Goal: Download file/media

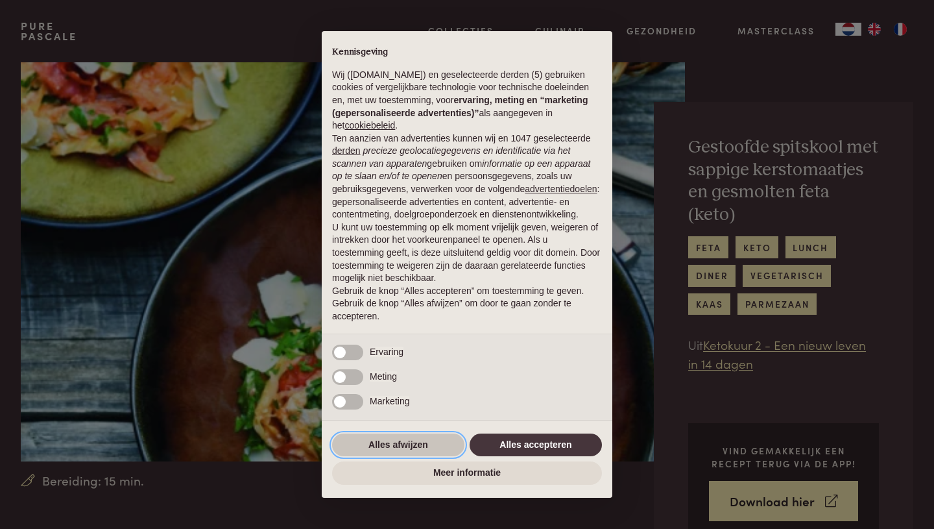
click at [374, 456] on button "Alles afwijzen" at bounding box center [398, 444] width 132 height 23
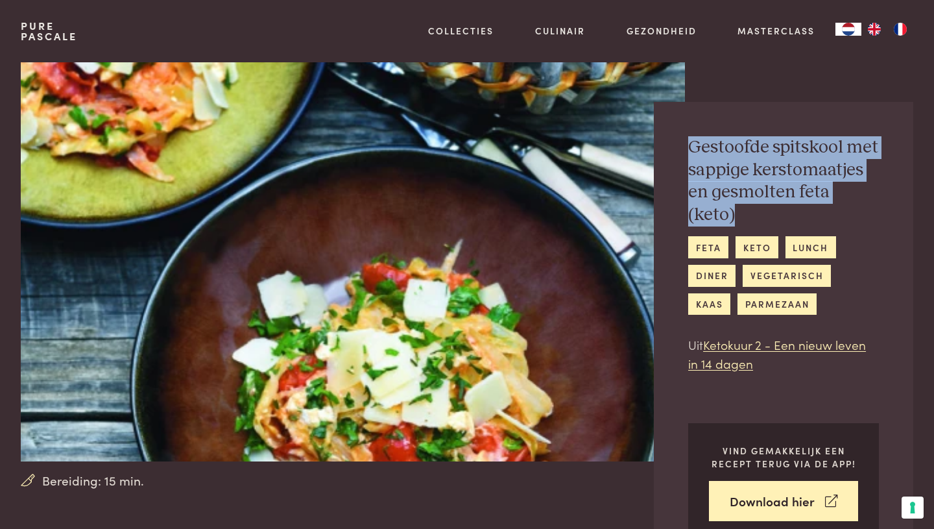
drag, startPoint x: 873, startPoint y: 198, endPoint x: 688, endPoint y: 156, distance: 189.4
click at [688, 156] on h2 "Gestoofde spitskool met sappige kerstomaatjes en gesmolten feta (keto)" at bounding box center [783, 180] width 191 height 89
copy h2 "Gestoofde spitskool met sappige kerstomaatjes en gesmolten feta (keto)"
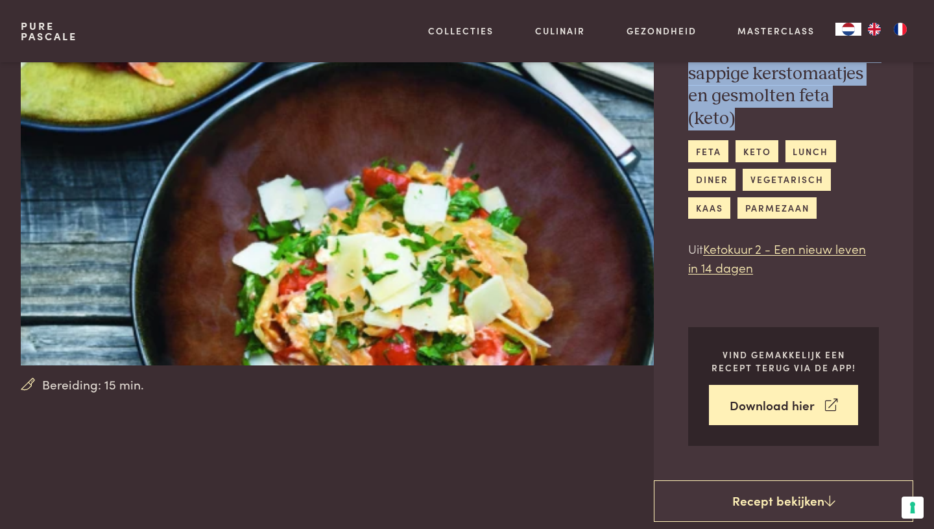
scroll to position [100, 0]
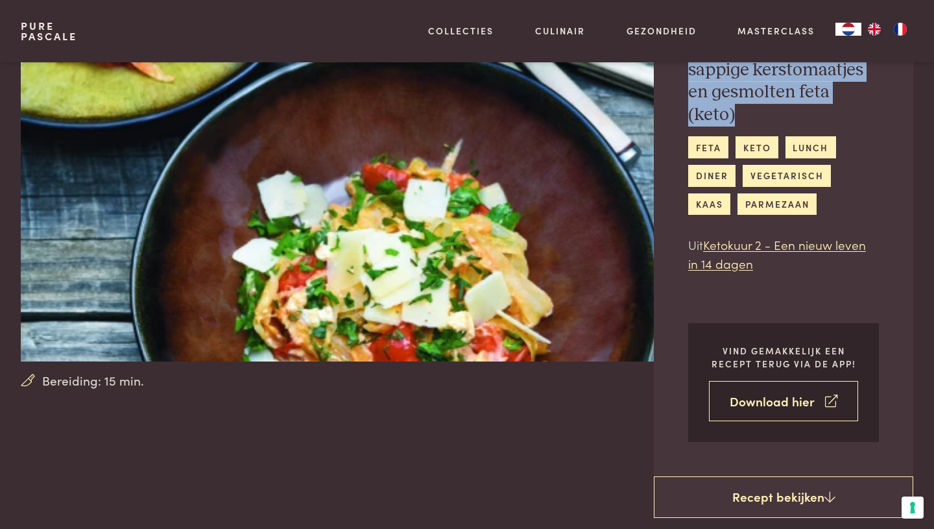
click at [768, 388] on link "Download hier" at bounding box center [783, 401] width 149 height 41
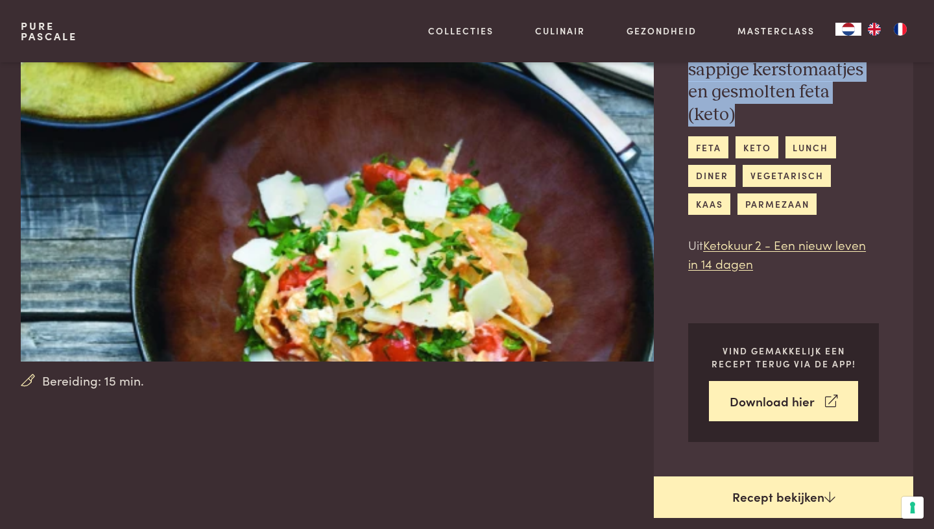
click at [757, 477] on link "Recept bekijken" at bounding box center [783, 497] width 259 height 42
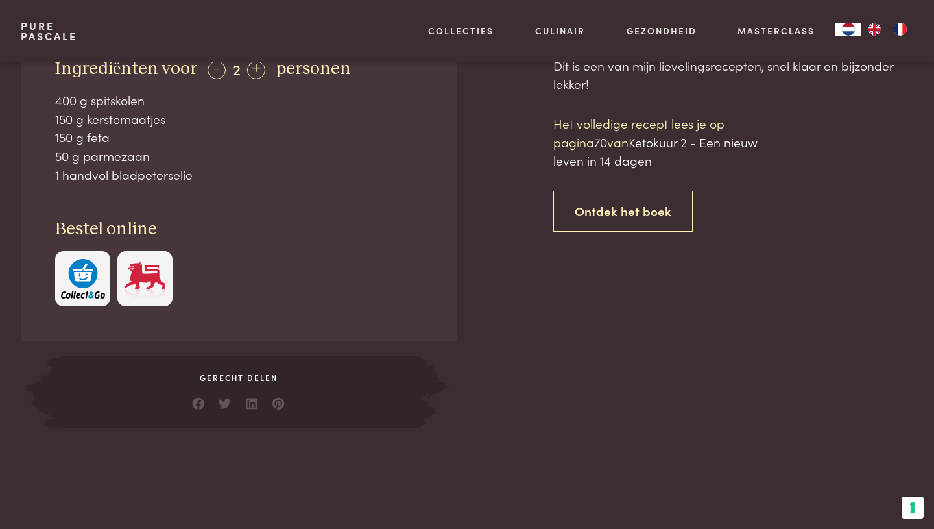
scroll to position [663, 0]
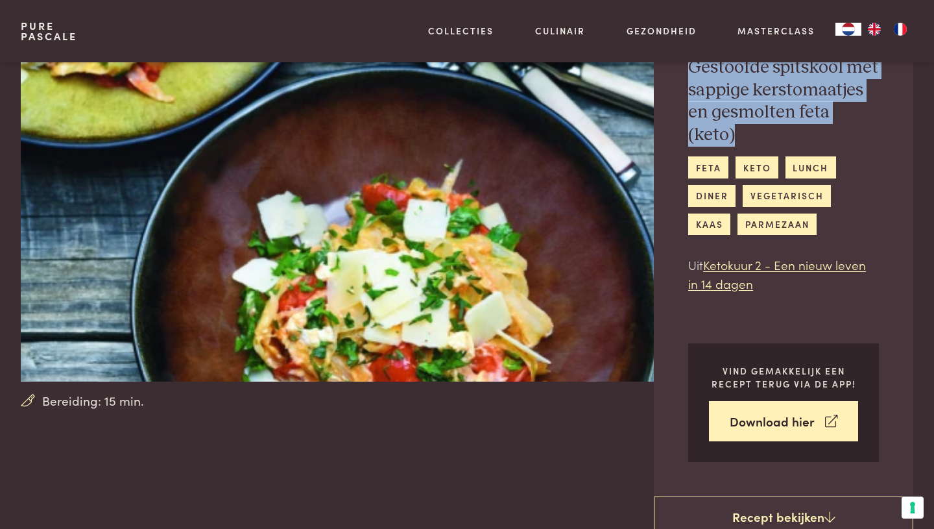
scroll to position [142, 0]
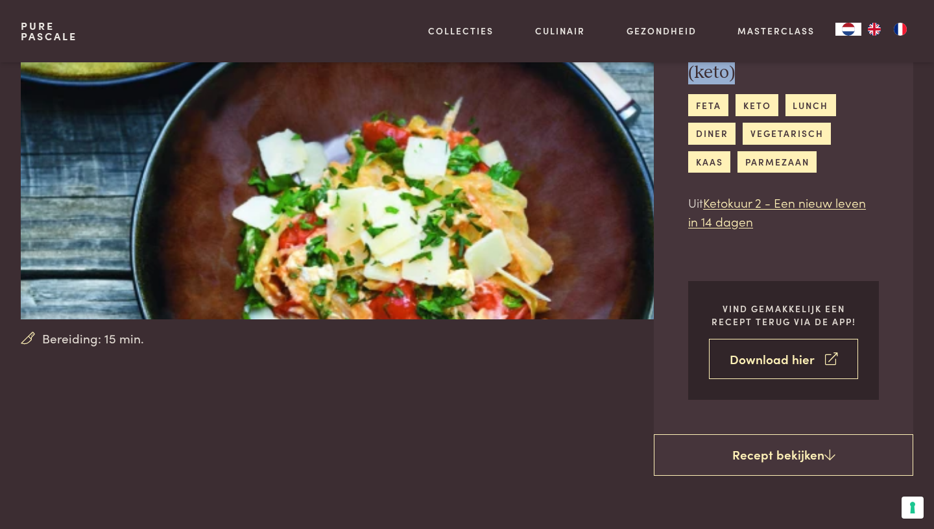
click at [768, 339] on link "Download hier" at bounding box center [783, 359] width 149 height 41
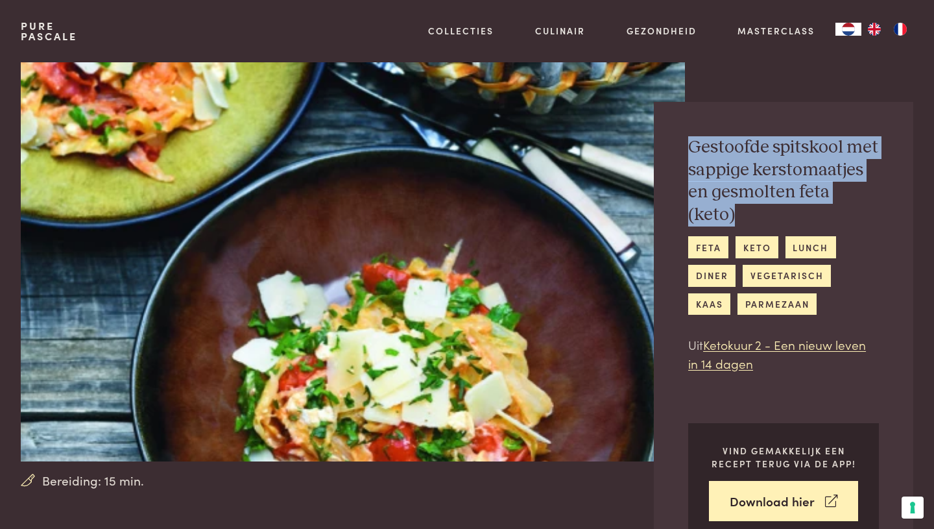
scroll to position [1, 0]
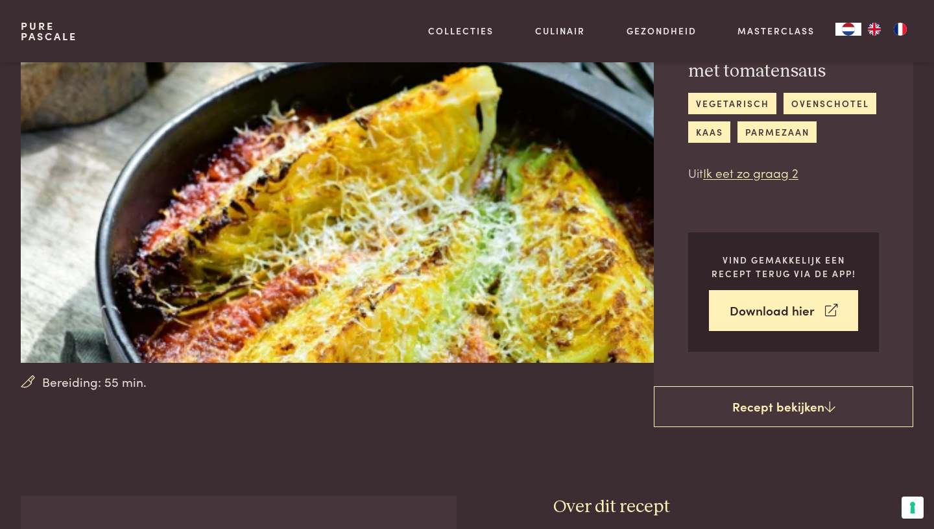
scroll to position [106, 0]
